Goal: Task Accomplishment & Management: Complete application form

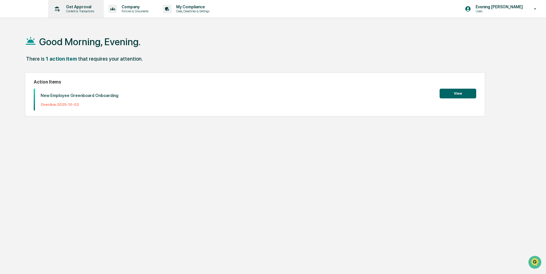
click at [76, 11] on p "Content & Transactions" at bounding box center [79, 11] width 35 height 4
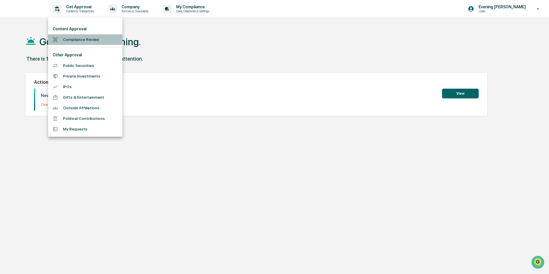
click at [82, 40] on li "Compliance Review" at bounding box center [85, 39] width 74 height 11
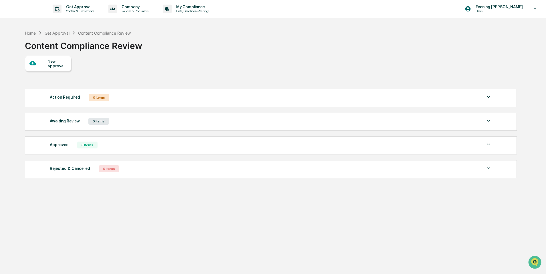
click at [56, 68] on div "New Approval" at bounding box center [56, 63] width 19 height 9
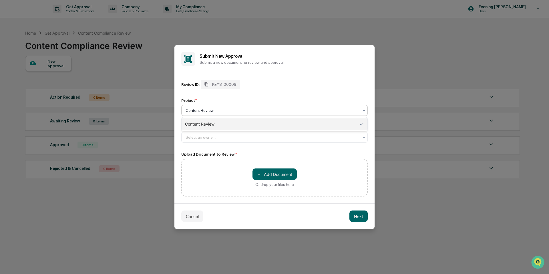
click at [234, 110] on div at bounding box center [272, 111] width 173 height 6
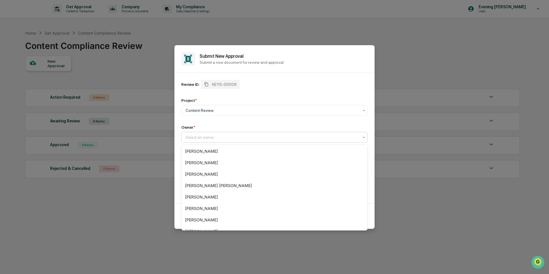
click at [315, 142] on div "Select an owner..." at bounding box center [274, 137] width 187 height 11
click at [317, 113] on div at bounding box center [272, 111] width 173 height 6
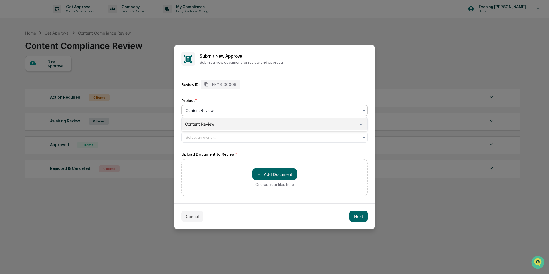
click at [308, 126] on div "Content Review" at bounding box center [275, 123] width 186 height 11
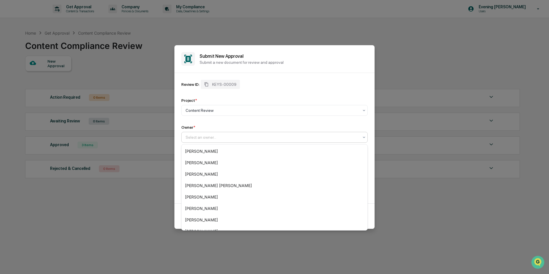
click at [294, 137] on div at bounding box center [272, 137] width 173 height 6
click at [261, 208] on div "Compliance Group: Administrators" at bounding box center [275, 208] width 186 height 11
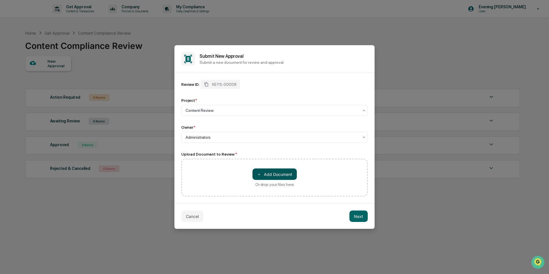
click at [282, 173] on button "＋ Add Document" at bounding box center [275, 174] width 44 height 11
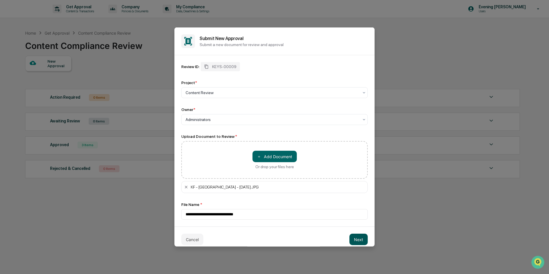
click at [355, 241] on button "Next" at bounding box center [359, 239] width 18 height 11
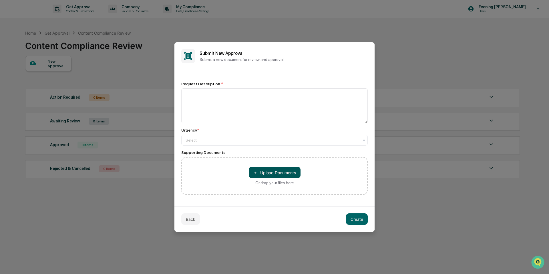
click at [286, 172] on button "＋ Upload Documents" at bounding box center [275, 172] width 52 height 11
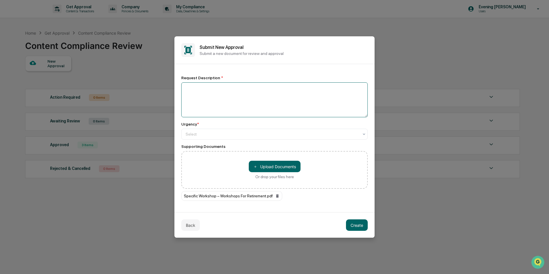
click at [294, 103] on textarea at bounding box center [274, 99] width 187 height 35
click at [187, 89] on textarea "**********" at bounding box center [274, 99] width 187 height 35
type textarea "**********"
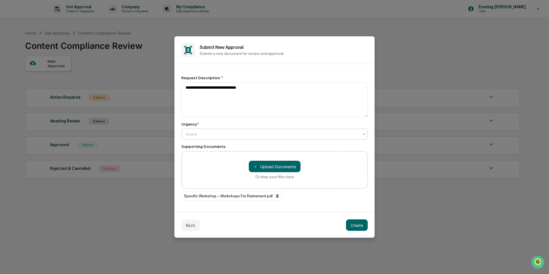
click at [195, 138] on div "Select" at bounding box center [274, 134] width 187 height 11
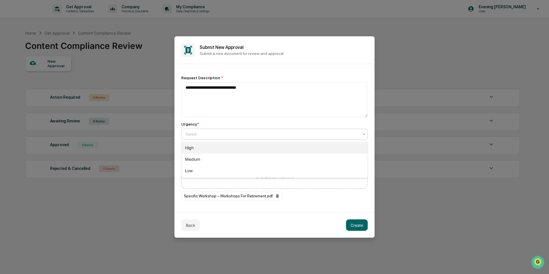
click at [197, 151] on div "High" at bounding box center [275, 147] width 186 height 11
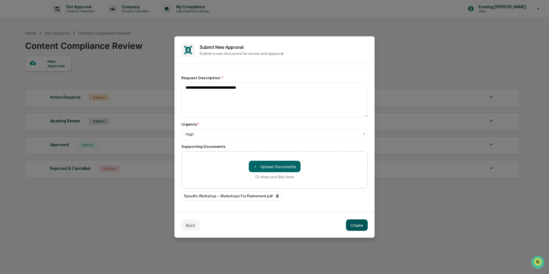
click at [364, 227] on button "Create" at bounding box center [357, 224] width 22 height 11
